Goal: Transaction & Acquisition: Subscribe to service/newsletter

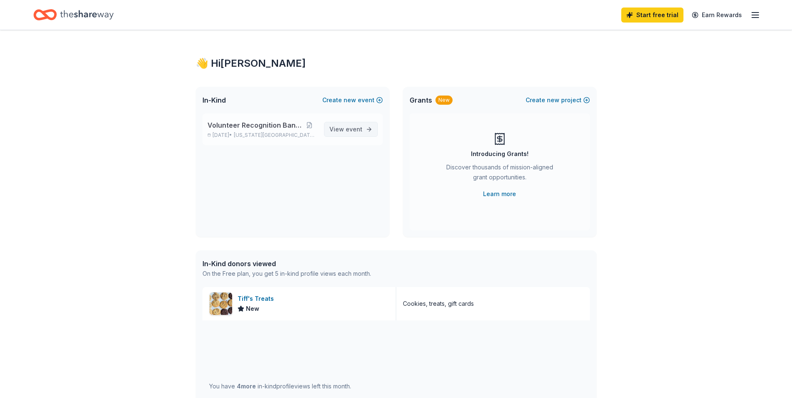
click at [356, 124] on link "View event" at bounding box center [351, 129] width 54 height 15
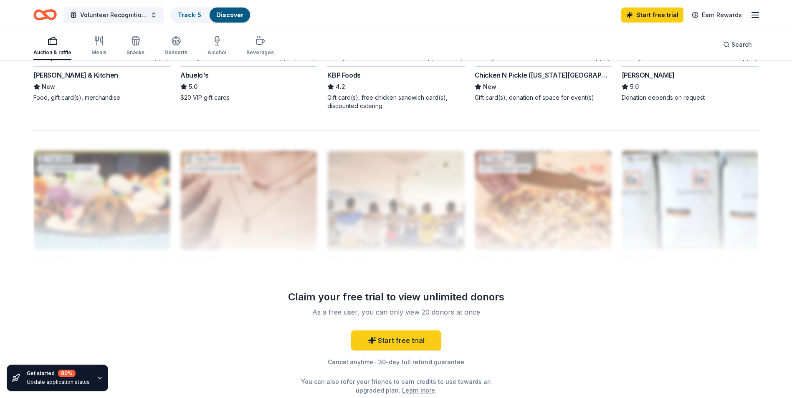
scroll to position [760, 0]
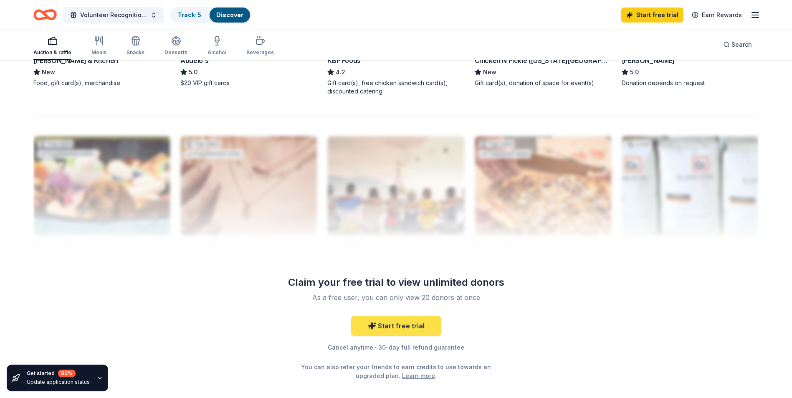
click at [392, 322] on link "Start free trial" at bounding box center [396, 326] width 90 height 20
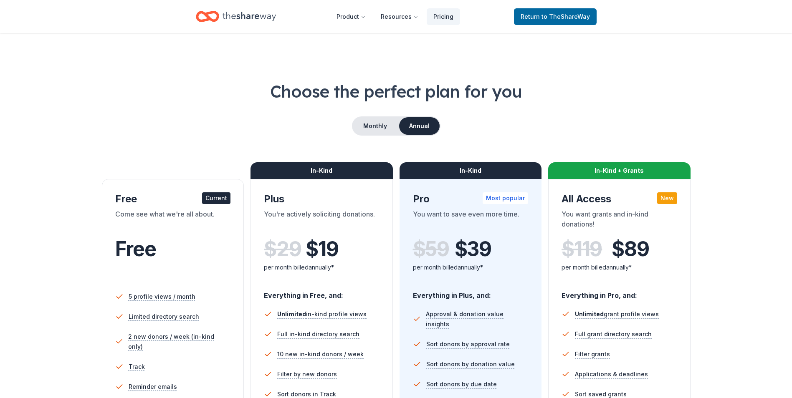
drag, startPoint x: 370, startPoint y: 135, endPoint x: 370, endPoint y: 129, distance: 6.3
click at [370, 134] on div "Monthly Annual" at bounding box center [396, 125] width 89 height 19
click at [372, 130] on button "Monthly" at bounding box center [375, 126] width 45 height 18
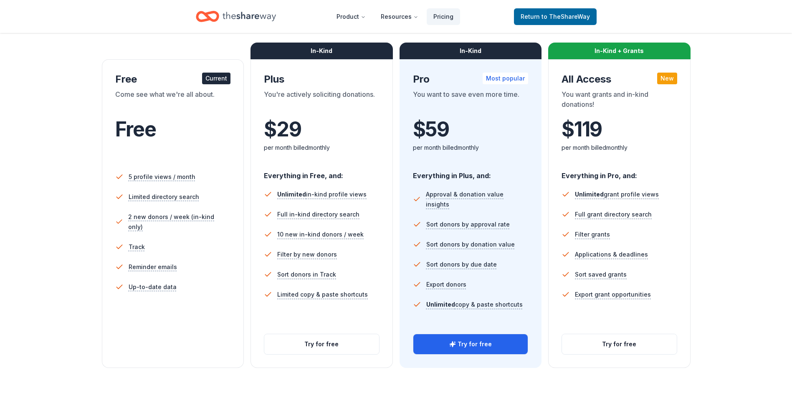
scroll to position [187, 0]
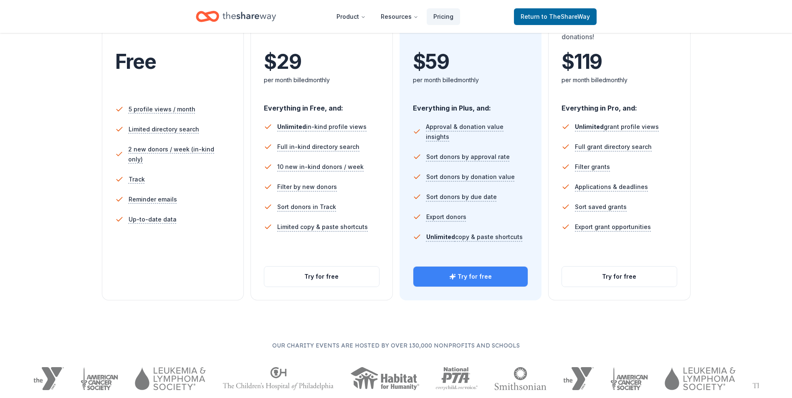
click at [489, 274] on button "Try for free" at bounding box center [470, 277] width 115 height 20
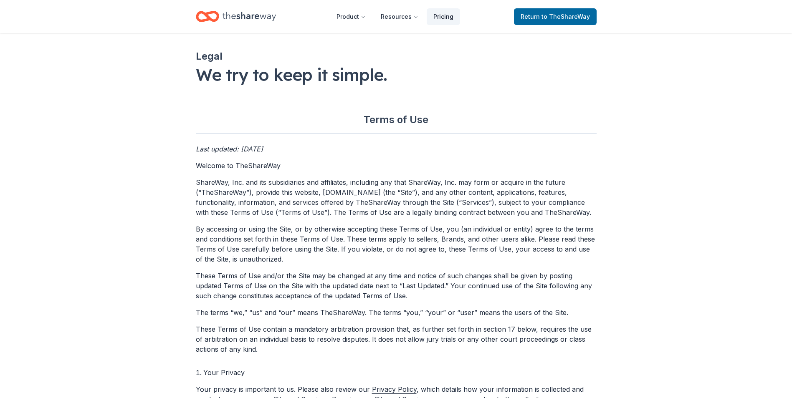
click at [452, 18] on link "Pricing" at bounding box center [443, 16] width 33 height 17
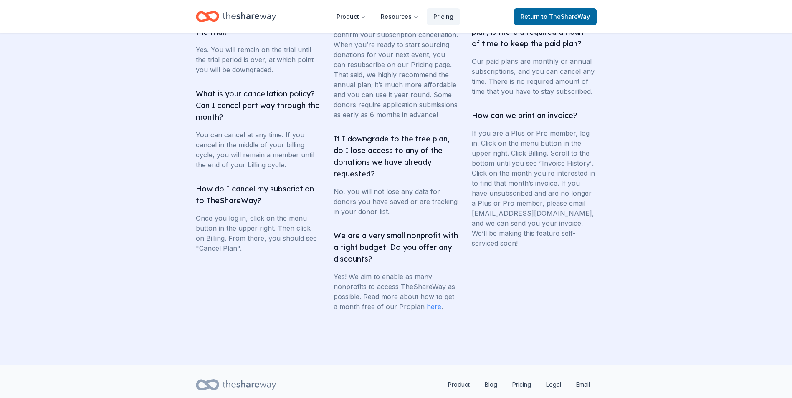
scroll to position [1557, 0]
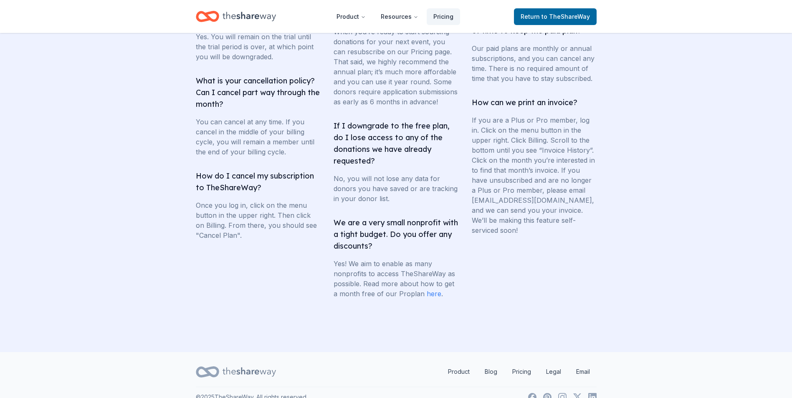
click at [429, 298] on link "here" at bounding box center [434, 294] width 15 height 8
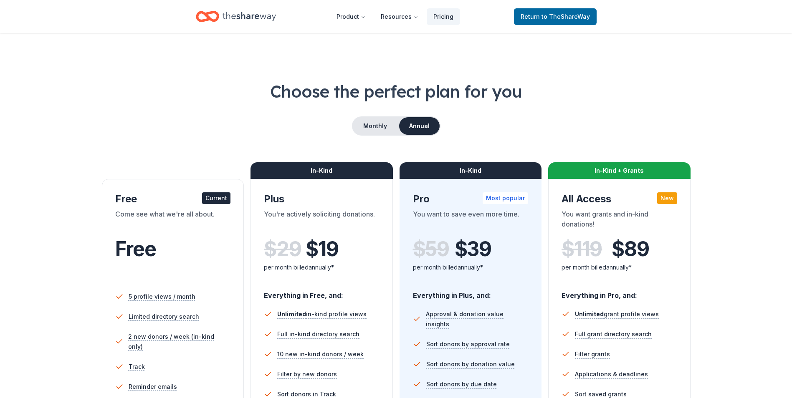
scroll to position [187, 0]
